Goal: Navigation & Orientation: Find specific page/section

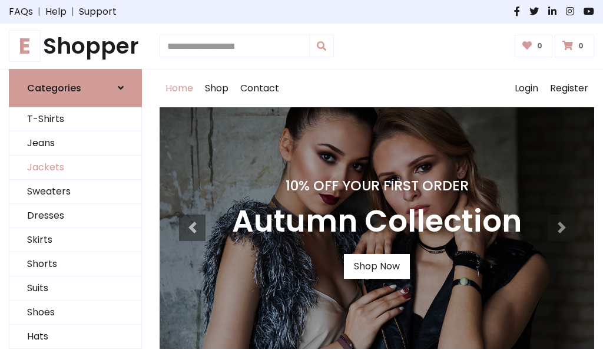
click at [75, 167] on link "Jackets" at bounding box center [75, 167] width 132 height 24
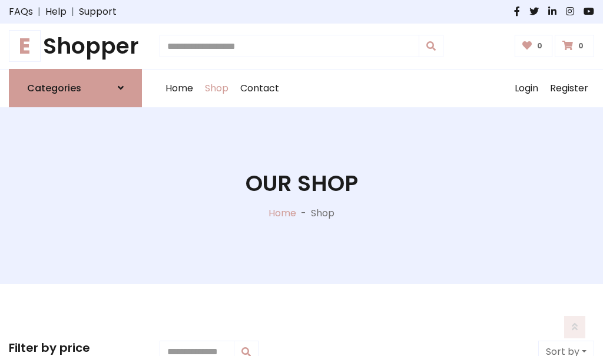
scroll to position [532, 0]
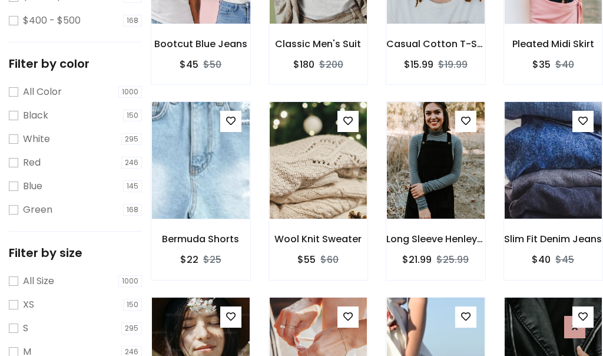
scroll to position [59, 0]
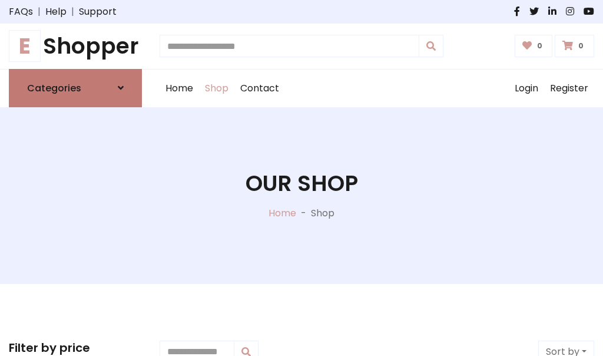
click at [75, 88] on h6 "Categories" at bounding box center [54, 87] width 54 height 11
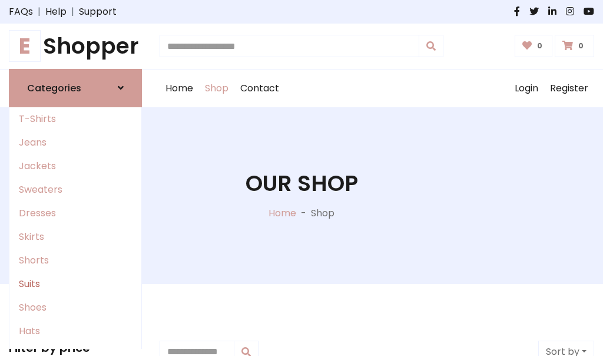
click at [75, 283] on link "Suits" at bounding box center [75, 284] width 132 height 24
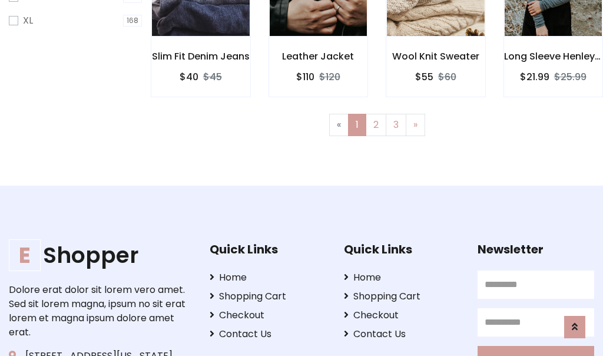
scroll to position [792, 0]
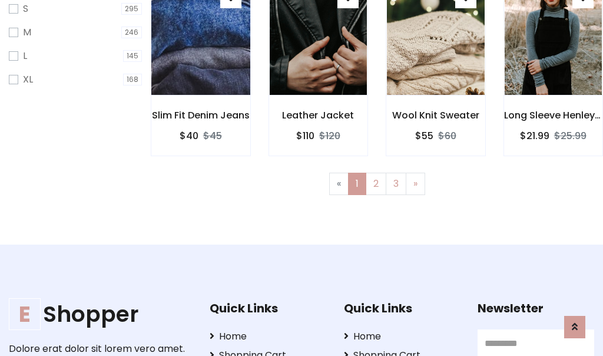
click at [200, 47] on img at bounding box center [200, 36] width 117 height 283
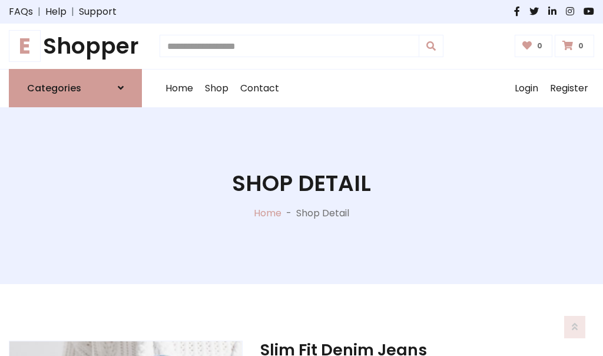
scroll to position [1101, 0]
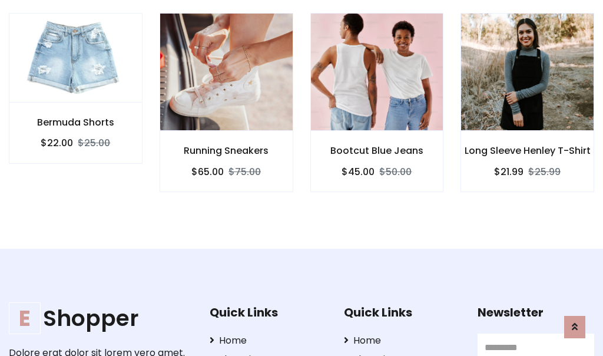
scroll to position [1099, 0]
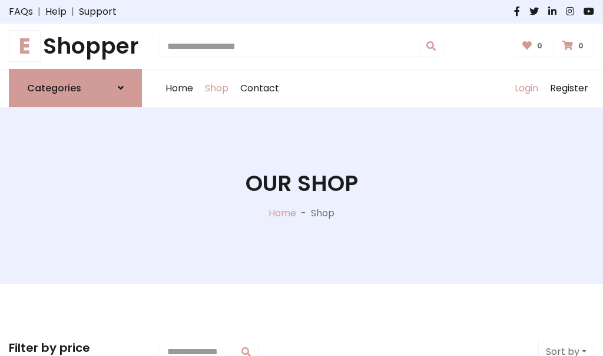
click at [526, 88] on link "Login" at bounding box center [526, 88] width 35 height 38
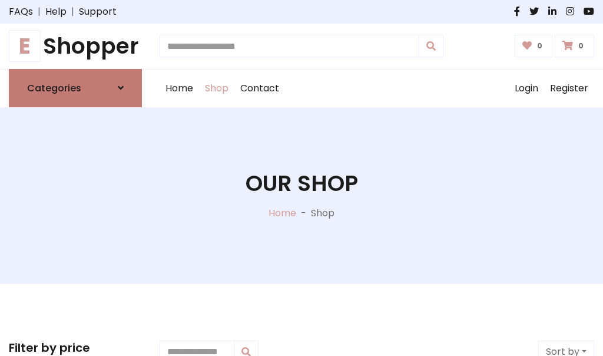
click at [121, 88] on icon at bounding box center [121, 87] width 6 height 9
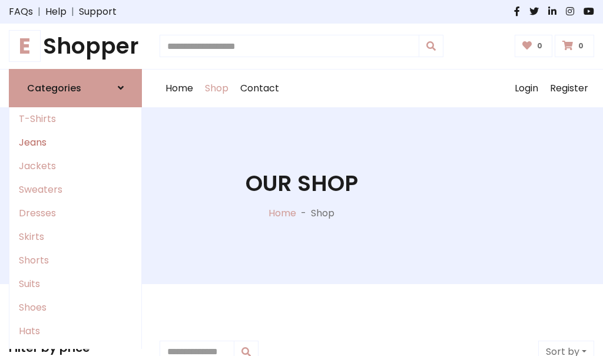
click at [75, 142] on link "Jeans" at bounding box center [75, 143] width 132 height 24
